Goal: Check status: Check status

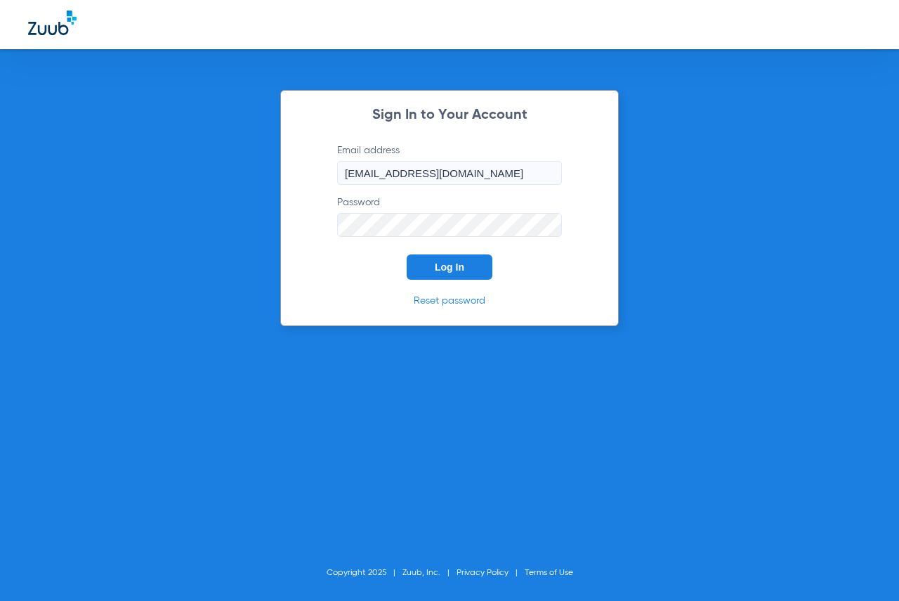
click at [454, 266] on span "Log In" at bounding box center [450, 266] width 30 height 11
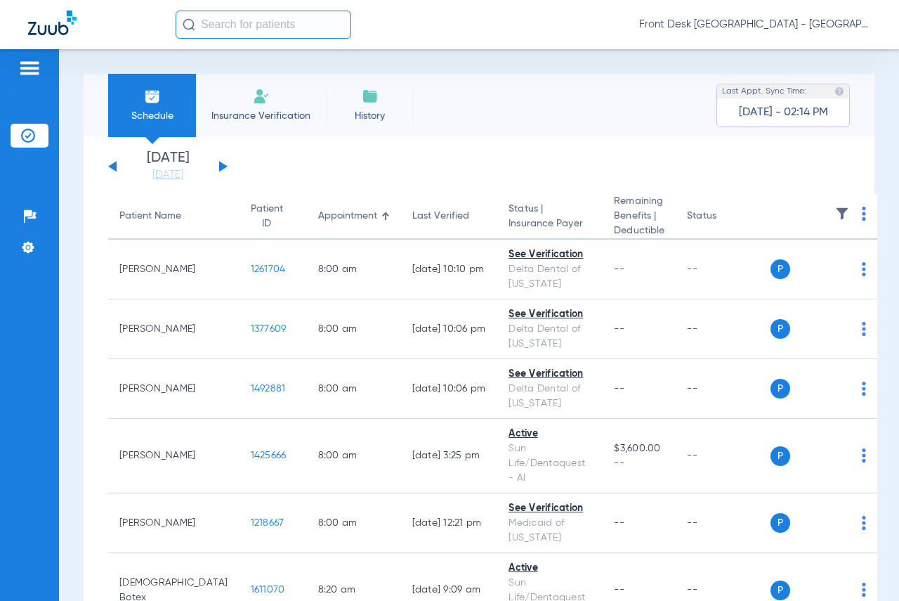
click at [219, 166] on button at bounding box center [223, 166] width 8 height 11
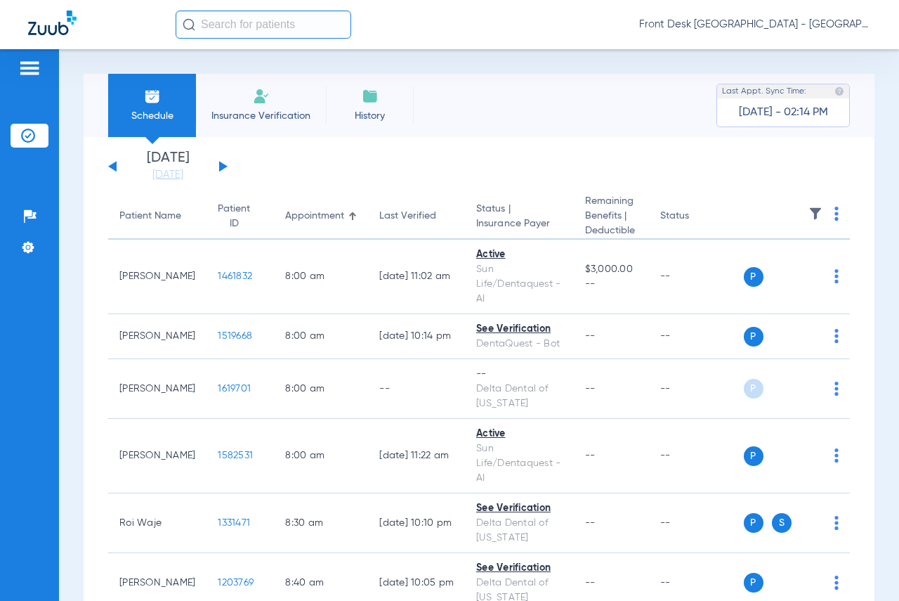
click at [811, 209] on img at bounding box center [815, 214] width 14 height 14
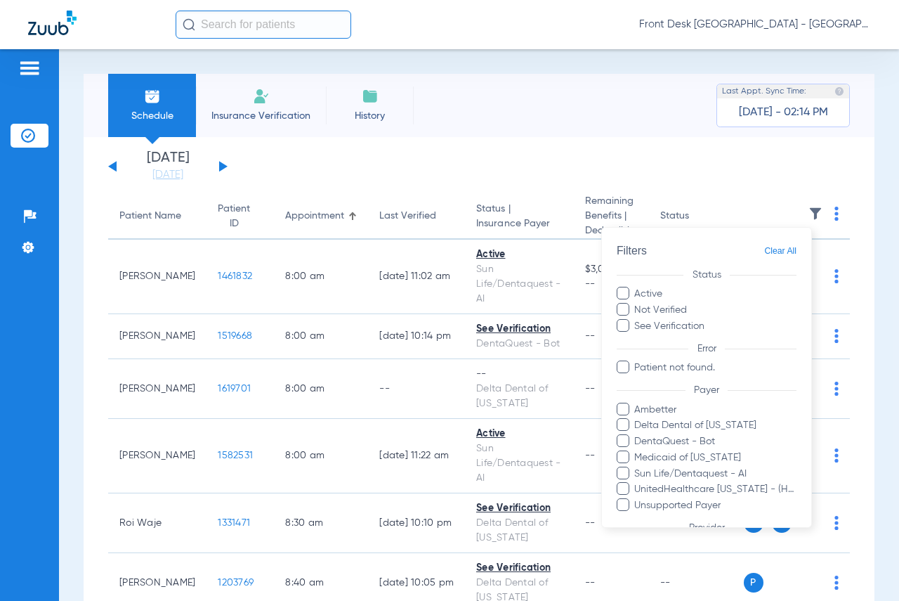
scroll to position [117, 0]
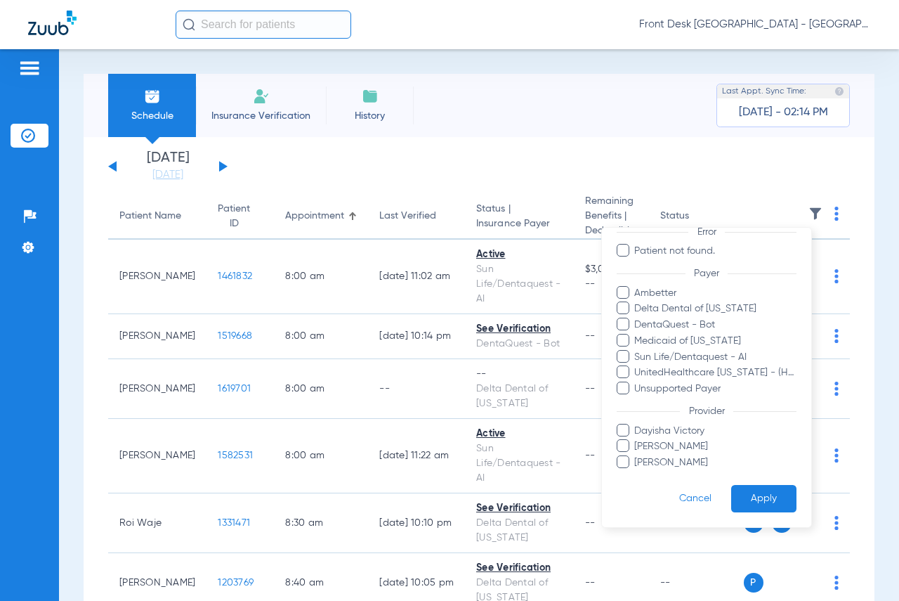
click at [627, 461] on span at bounding box center [623, 461] width 13 height 13
click at [636, 472] on input "[PERSON_NAME]" at bounding box center [636, 472] width 0 height 0
click at [785, 504] on button "Apply" at bounding box center [763, 498] width 65 height 27
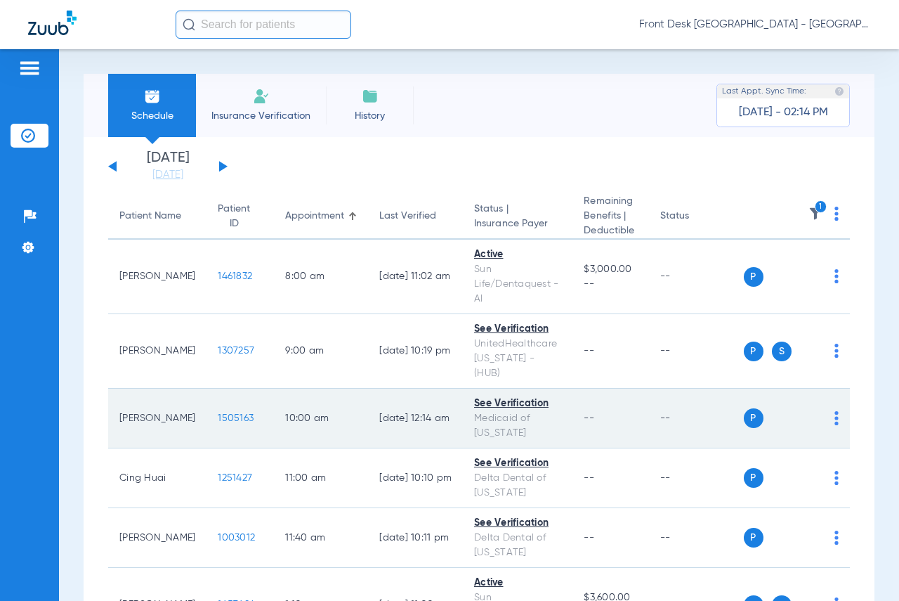
click at [218, 413] on span "1505163" at bounding box center [236, 418] width 36 height 10
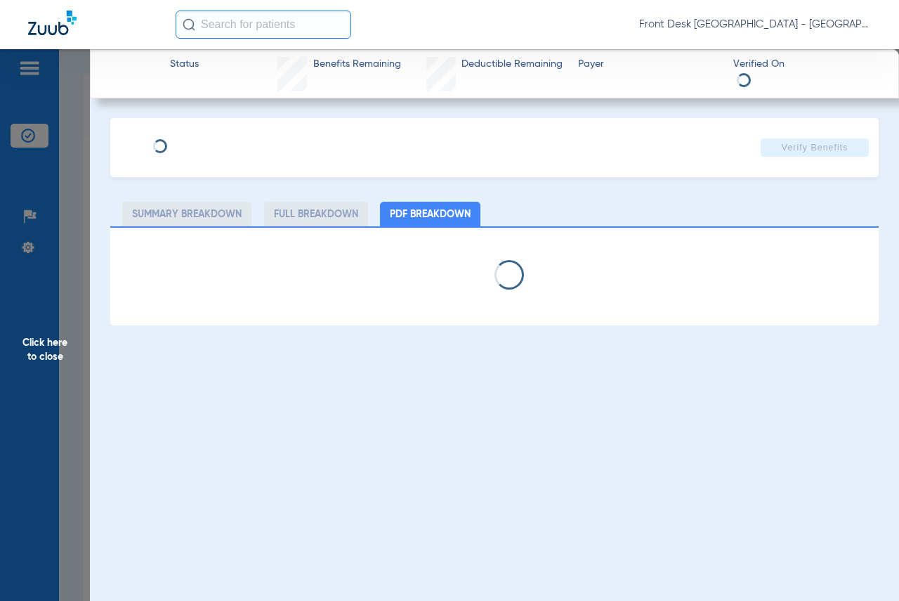
select select "page-width"
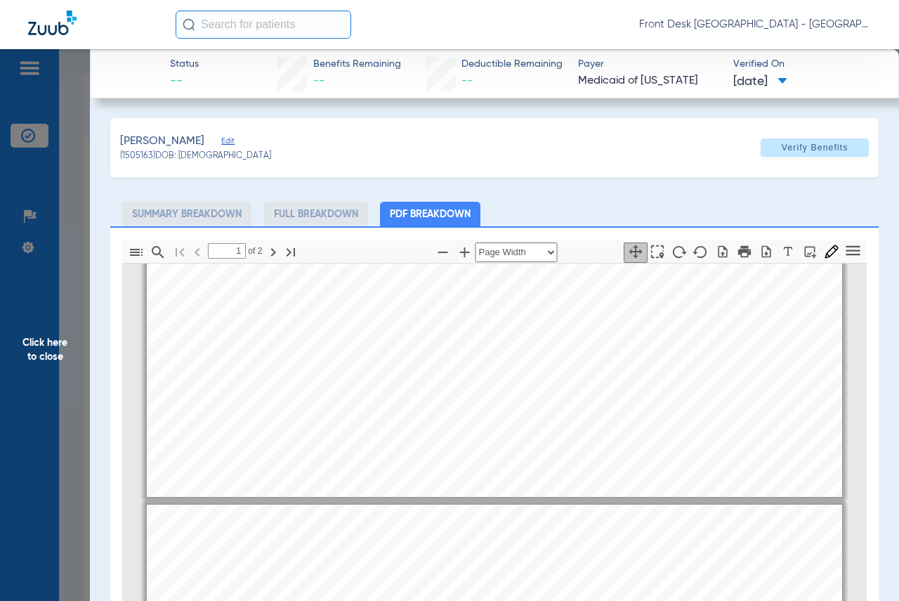
type input "2"
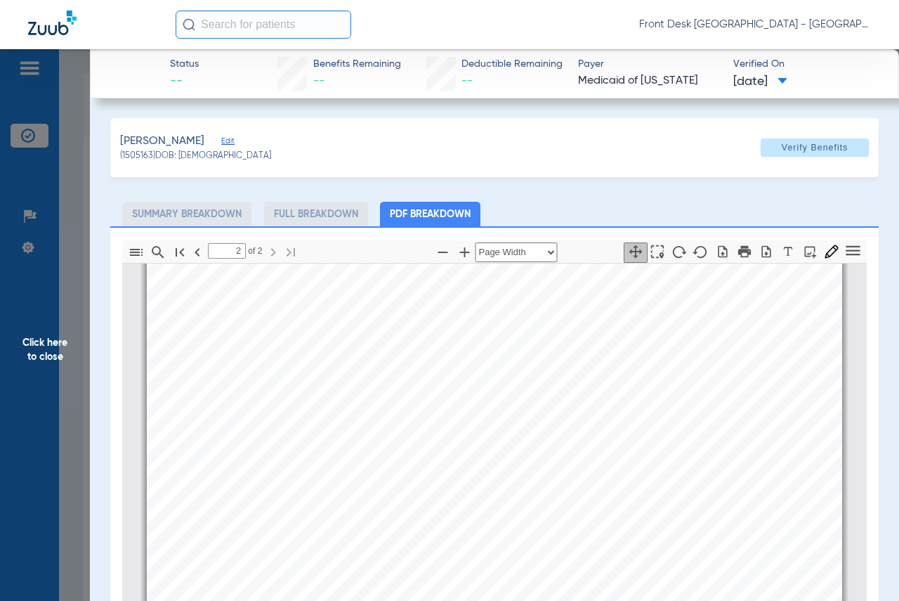
scroll to position [1198, 0]
click at [37, 350] on span "Click here to close" at bounding box center [45, 349] width 90 height 601
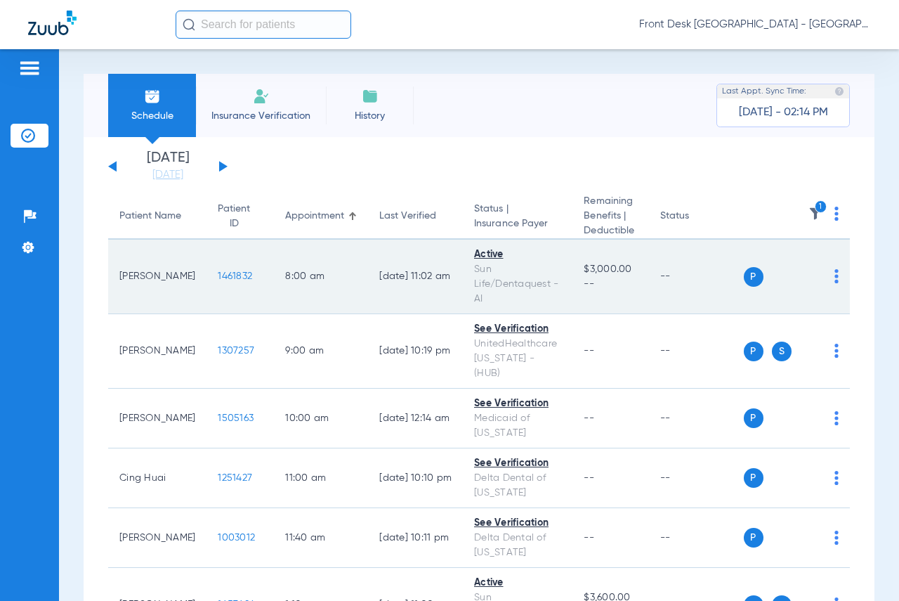
click at [218, 281] on span "1461832" at bounding box center [235, 276] width 34 height 10
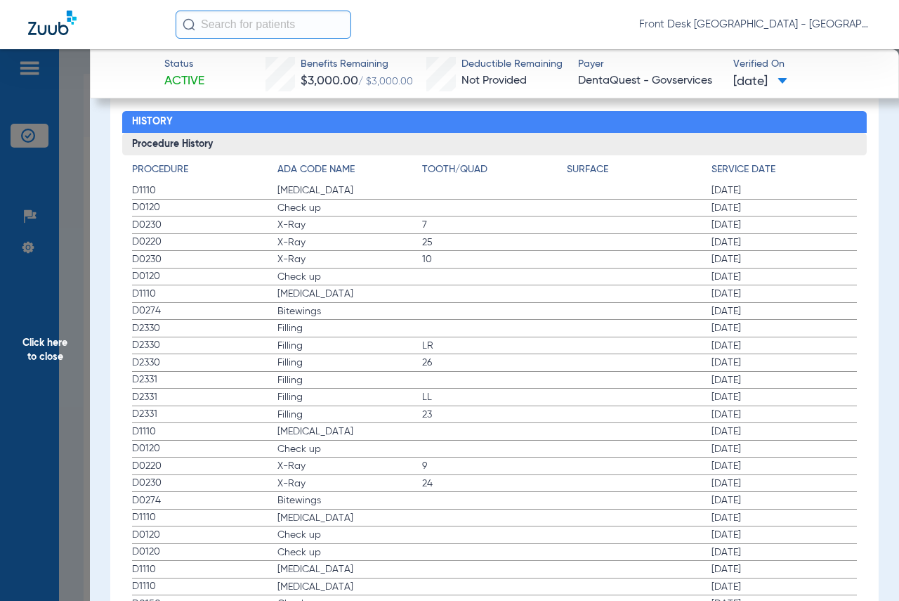
scroll to position [1467, 0]
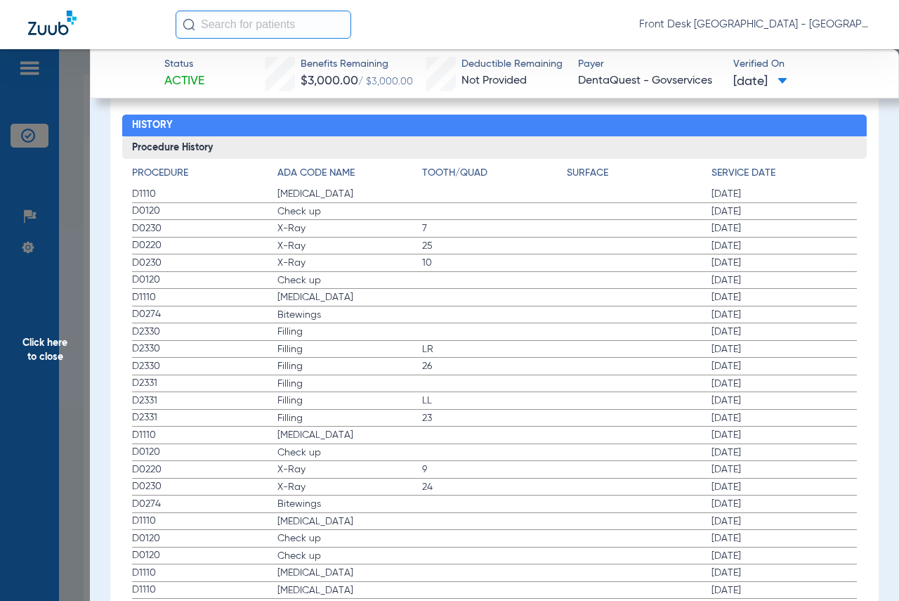
click at [54, 341] on span "Click here to close" at bounding box center [45, 349] width 90 height 601
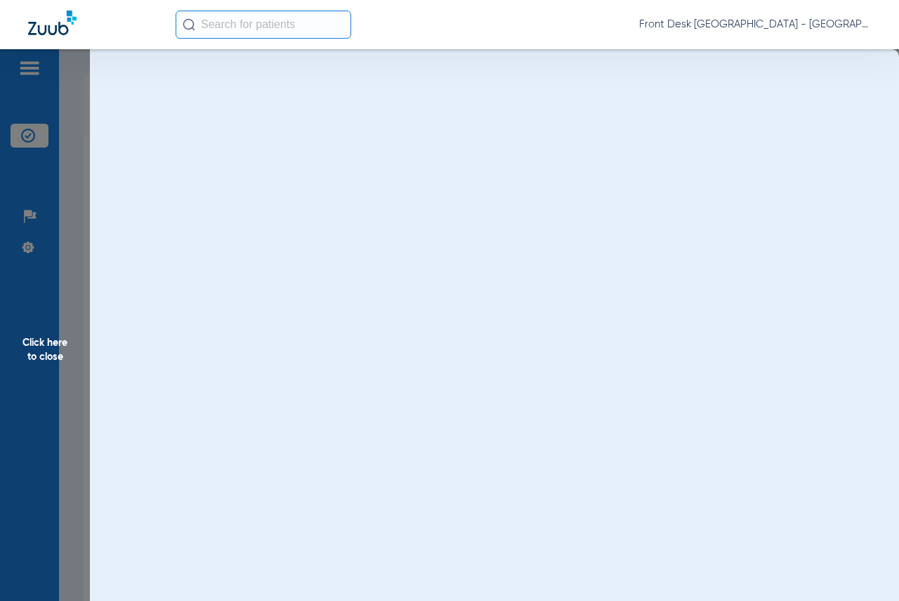
scroll to position [0, 0]
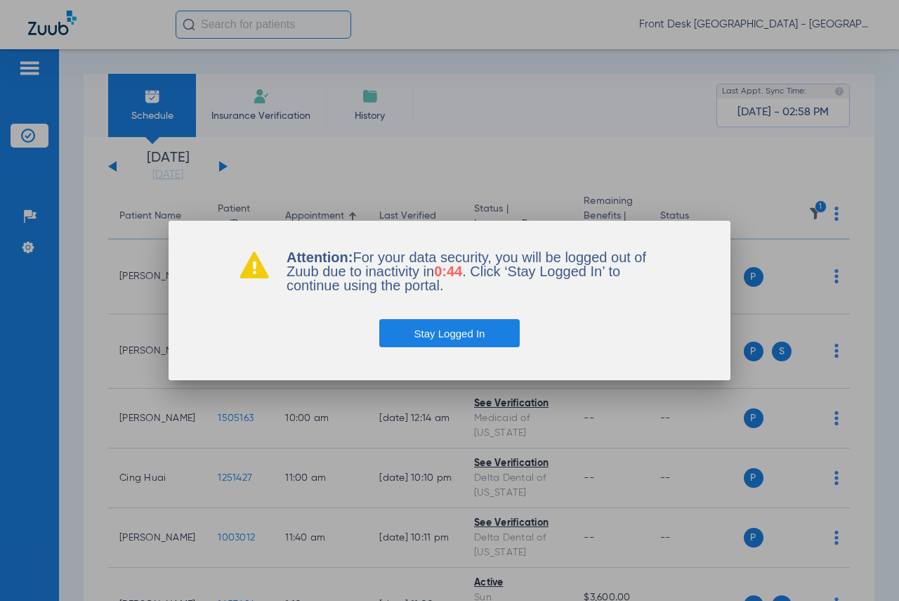
click at [470, 325] on button "Stay Logged In" at bounding box center [449, 333] width 141 height 28
